Goal: Find specific page/section: Find specific page/section

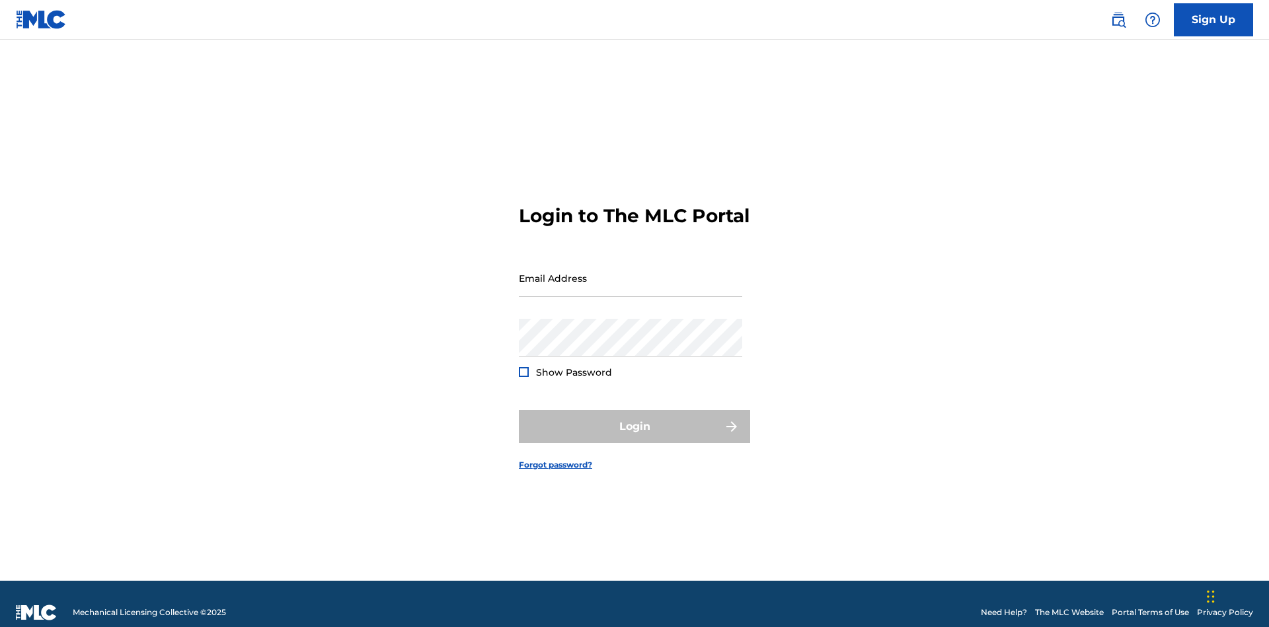
scroll to position [17, 0]
click at [631, 272] on input "Email Address" at bounding box center [630, 278] width 223 height 38
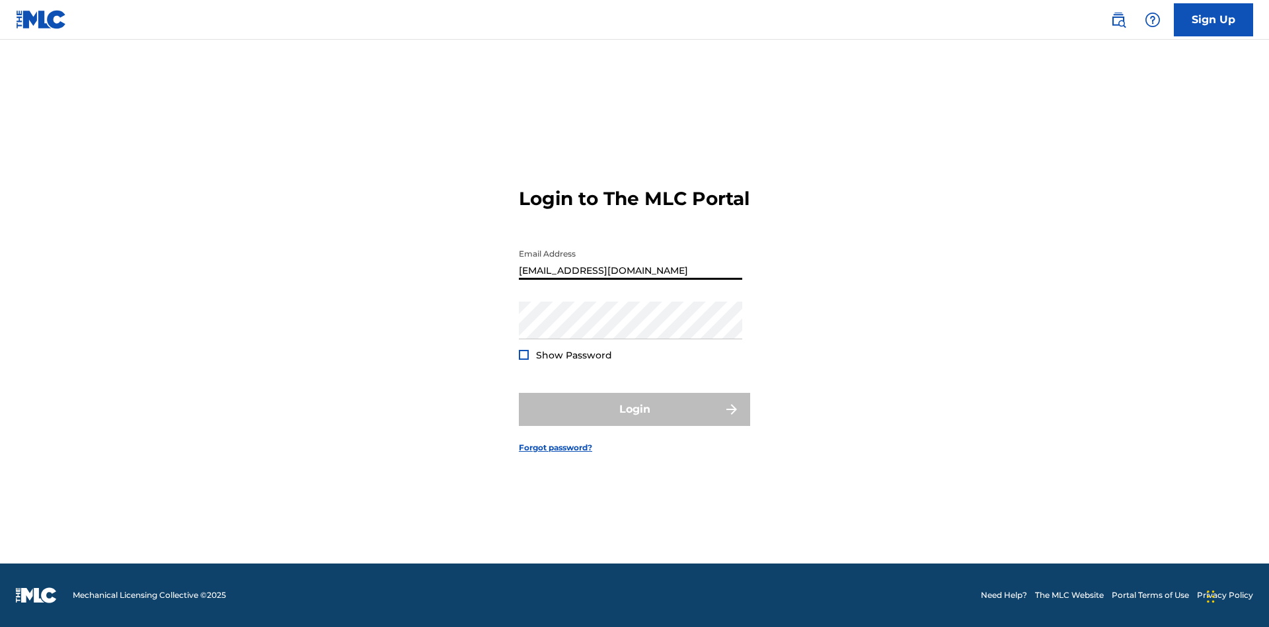
type input "[EMAIL_ADDRESS][DOMAIN_NAME]"
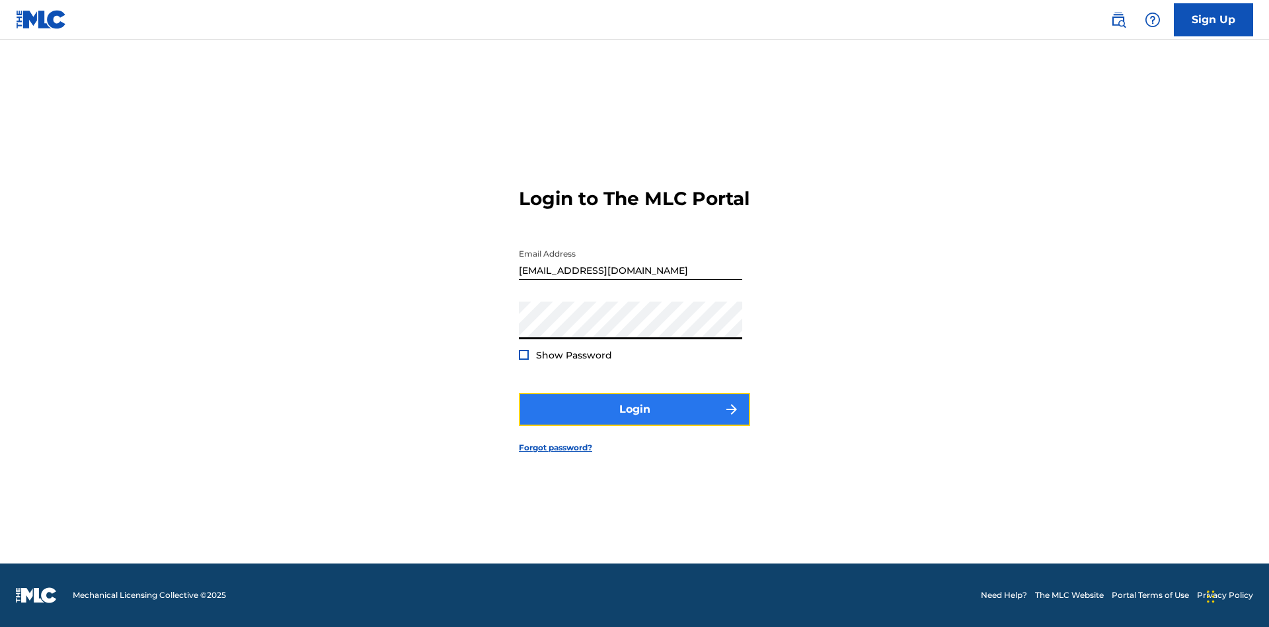
click at [635, 420] on button "Login" at bounding box center [634, 409] width 231 height 33
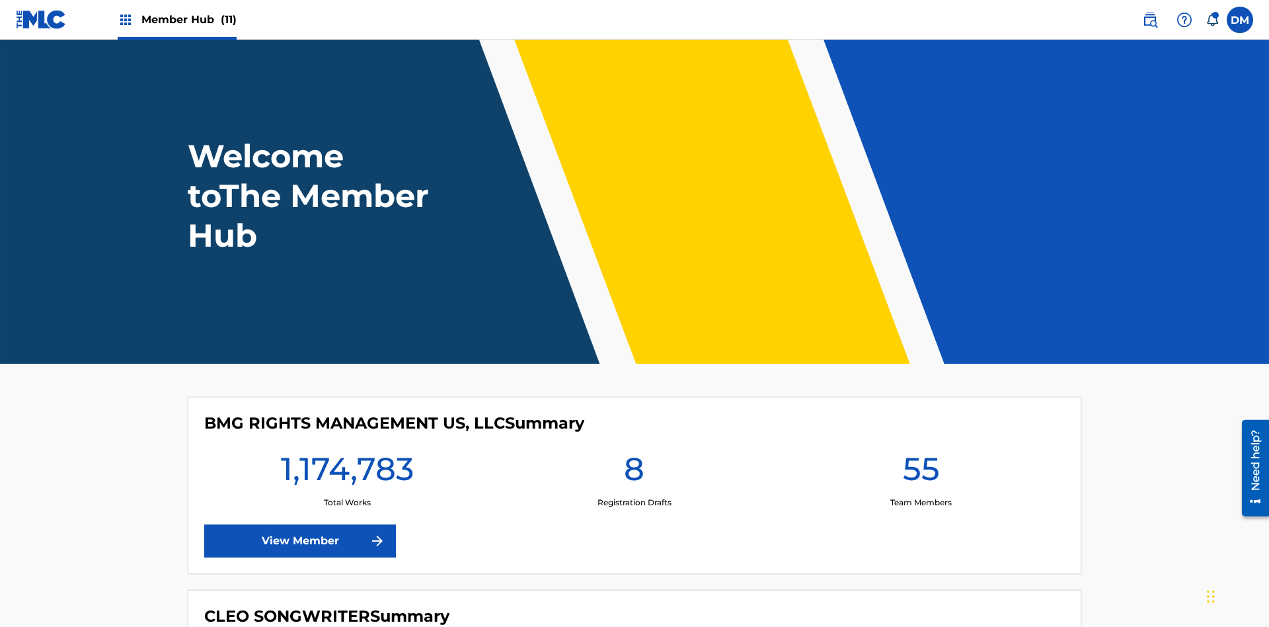
click at [188, 19] on span "Member Hub (11)" at bounding box center [188, 19] width 95 height 15
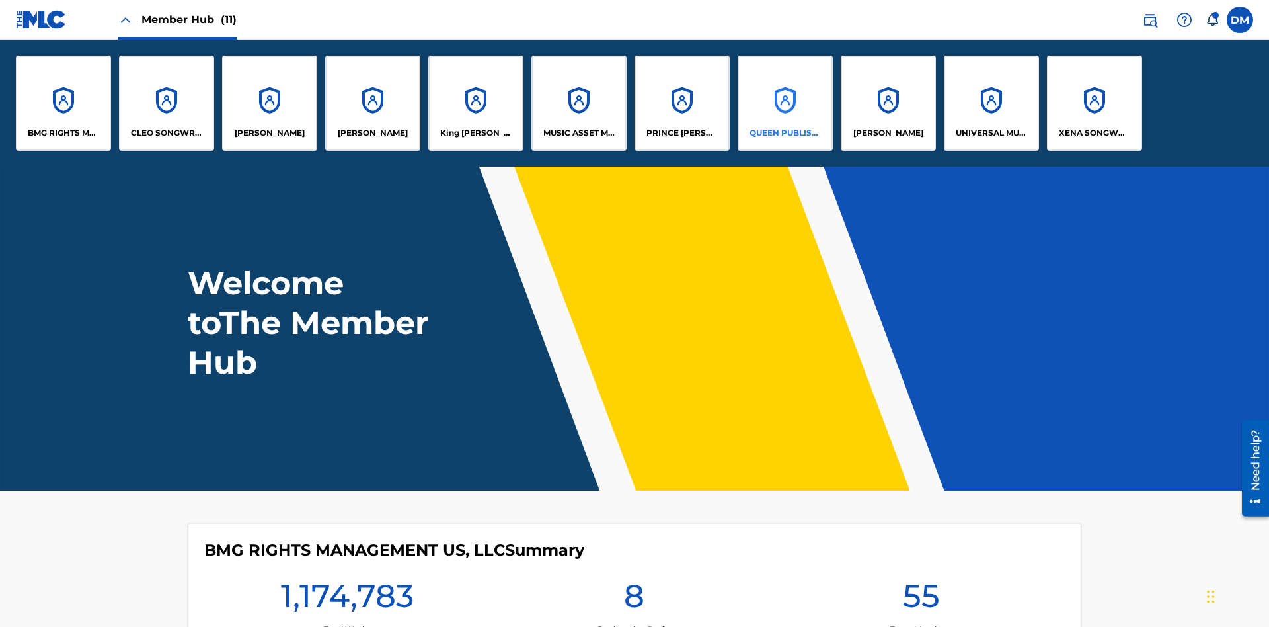
click at [785, 133] on p "QUEEN PUBLISHA" at bounding box center [786, 133] width 72 height 12
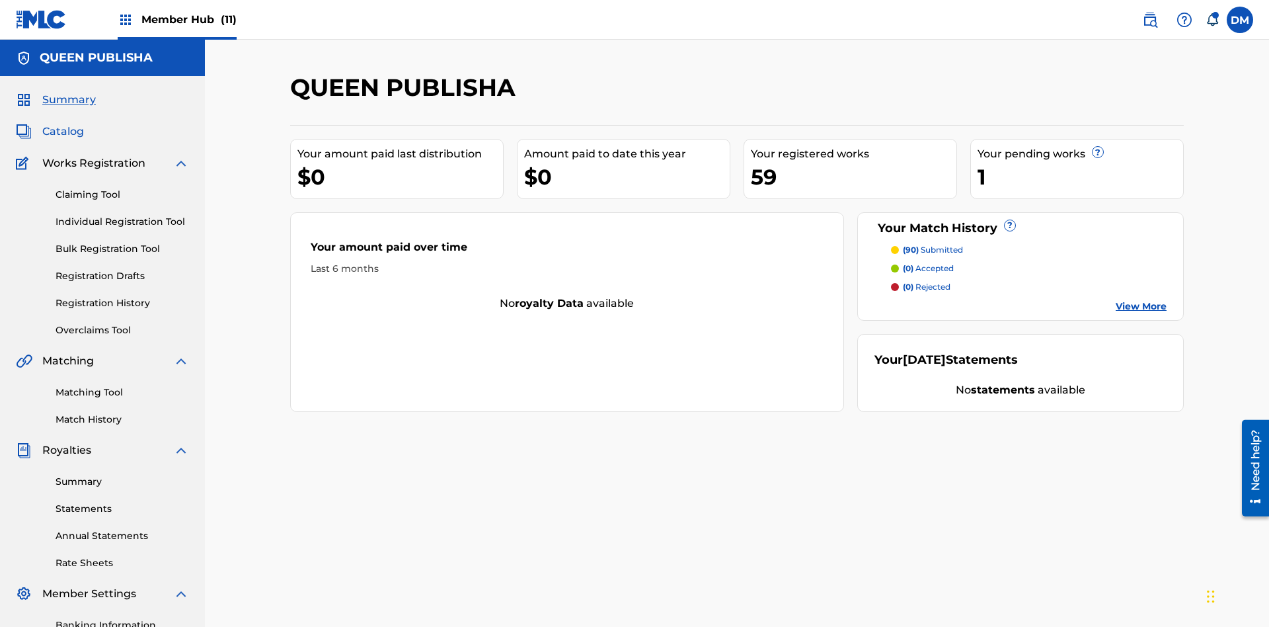
click at [63, 124] on span "Catalog" at bounding box center [63, 132] width 42 height 16
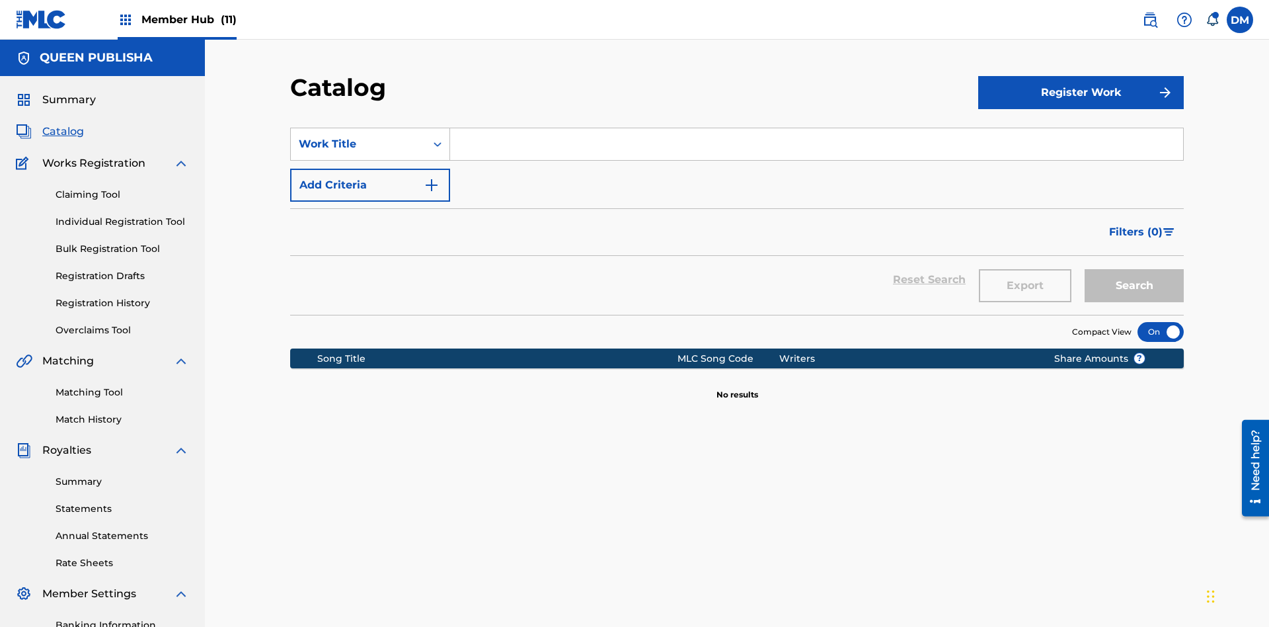
click at [1161, 322] on div at bounding box center [1161, 332] width 46 height 20
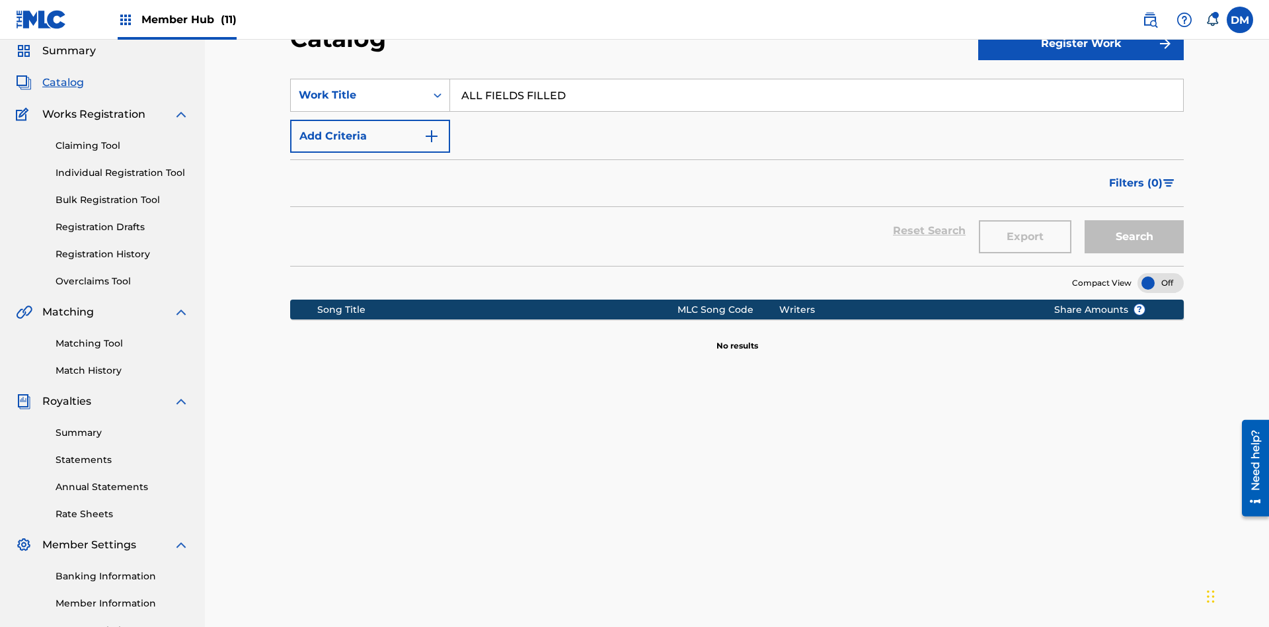
type input "ALL FIELDS FILLED"
click at [1134, 220] on button "Search" at bounding box center [1134, 236] width 99 height 33
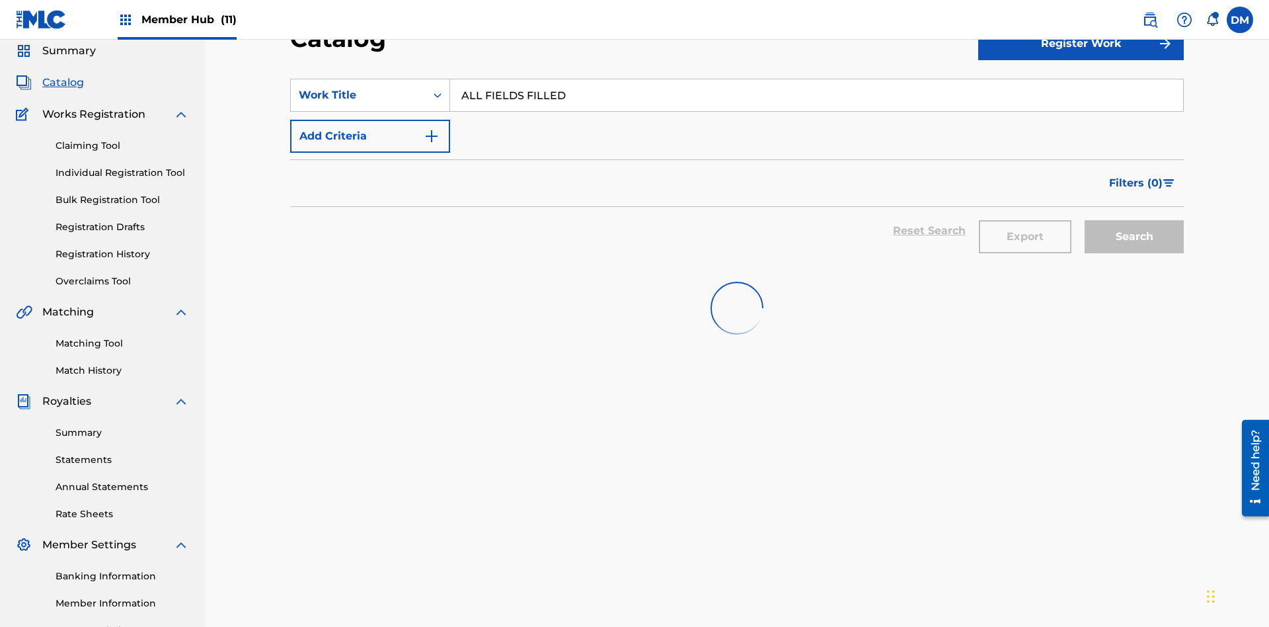
scroll to position [190, 0]
